Goal: Information Seeking & Learning: Learn about a topic

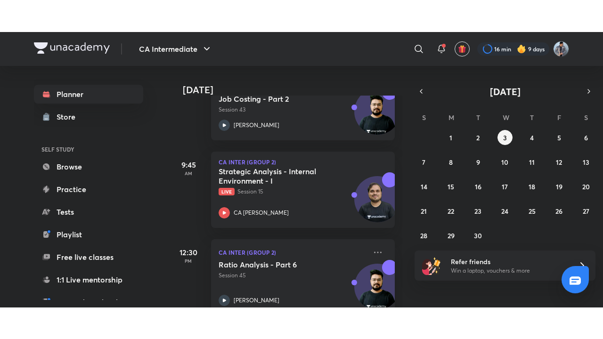
scroll to position [185, 0]
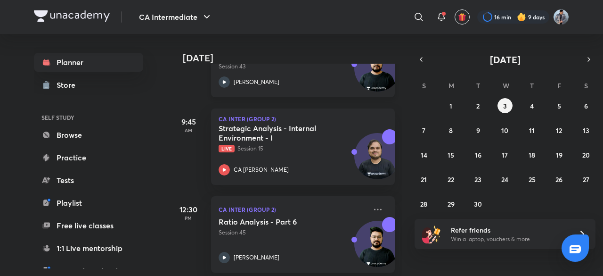
click at [300, 79] on div "[PERSON_NAME]" at bounding box center [293, 81] width 148 height 11
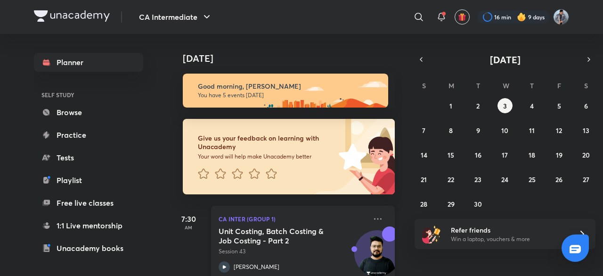
click at [268, 252] on p "Session 43" at bounding box center [293, 251] width 148 height 8
